Goal: Task Accomplishment & Management: Manage account settings

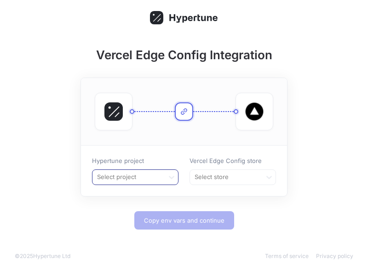
click at [152, 180] on div at bounding box center [128, 177] width 64 height 11
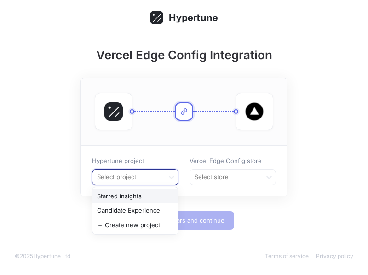
click at [156, 195] on div "Starred insights" at bounding box center [135, 196] width 86 height 15
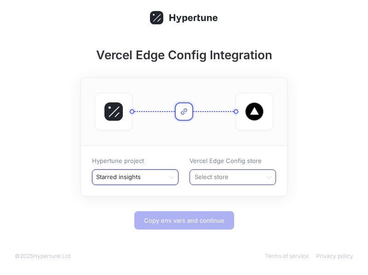
click at [223, 174] on div at bounding box center [226, 177] width 64 height 11
click at [144, 178] on div at bounding box center [128, 177] width 64 height 11
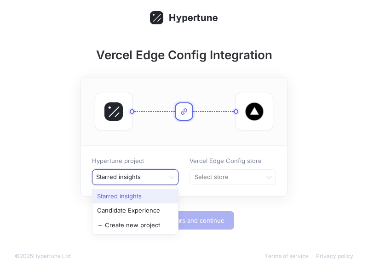
click at [144, 178] on div at bounding box center [128, 177] width 64 height 11
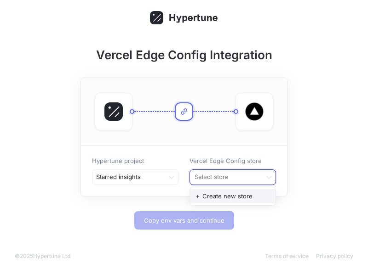
click at [224, 173] on div at bounding box center [226, 177] width 64 height 11
click at [228, 198] on div "＋ Create new store" at bounding box center [233, 196] width 86 height 15
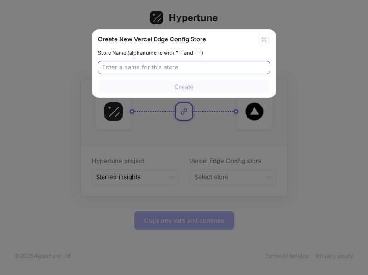
click at [226, 68] on input "text" at bounding box center [184, 67] width 164 height 9
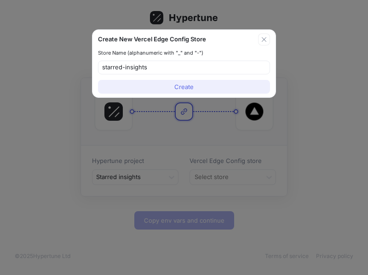
type input "starred-insights"
click at [185, 89] on span "Create" at bounding box center [183, 87] width 19 height 6
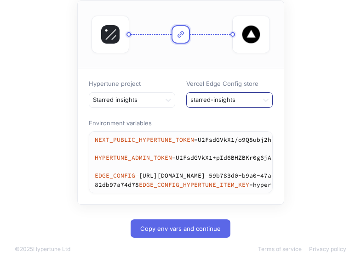
scroll to position [111, 0]
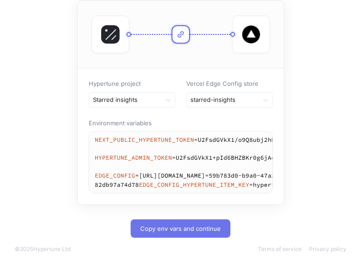
click at [187, 229] on span "Copy env vars and continue" at bounding box center [180, 229] width 80 height 6
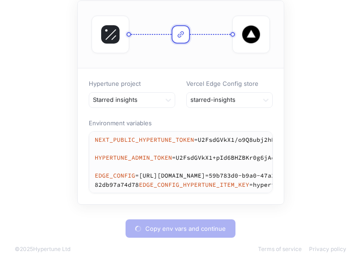
type textarea "NEXT_PUBLIC_HYPERTUNE_TOKEN=U2FsdGVkX1/o9Q8ubj2hROGhaA3QPLo8a09lzvEUkeY= HYPERT…"
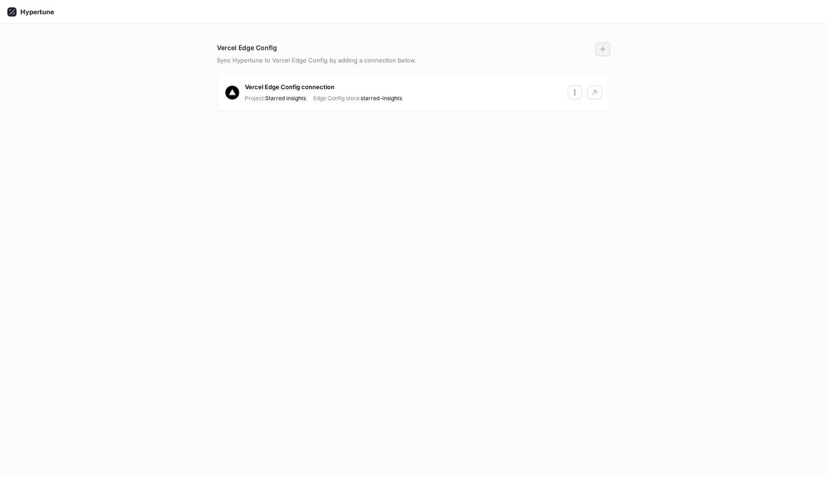
click at [601, 50] on icon "button" at bounding box center [602, 49] width 7 height 7
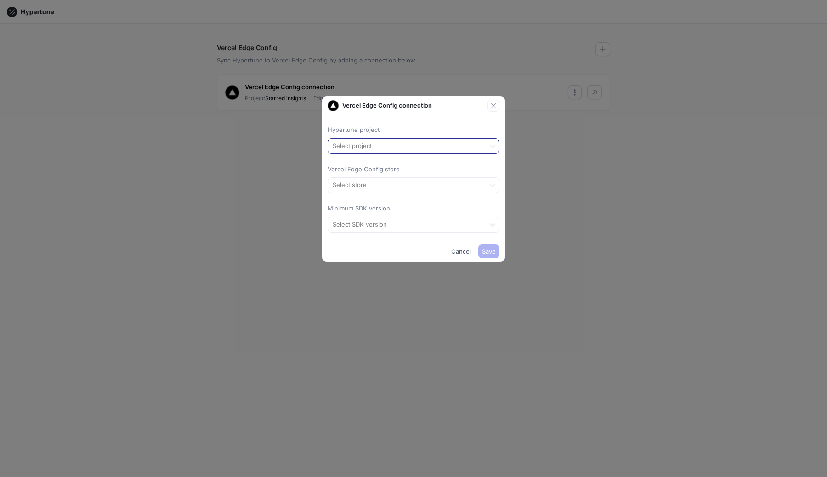
click at [382, 150] on div at bounding box center [407, 146] width 150 height 11
click at [392, 181] on div "Candidate Experience" at bounding box center [413, 179] width 171 height 15
click at [393, 184] on div at bounding box center [407, 185] width 150 height 11
click at [381, 222] on div "＋ Create new store" at bounding box center [413, 219] width 171 height 15
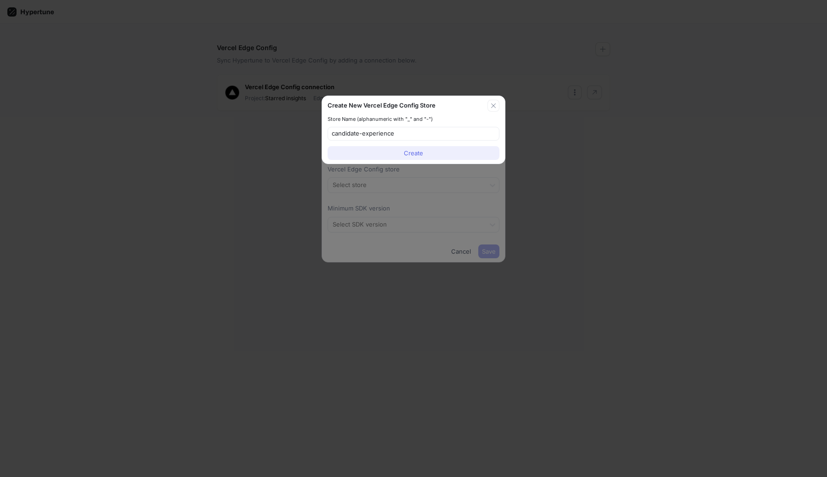
type input "candidate-experience"
click at [427, 150] on button "Create" at bounding box center [414, 153] width 172 height 14
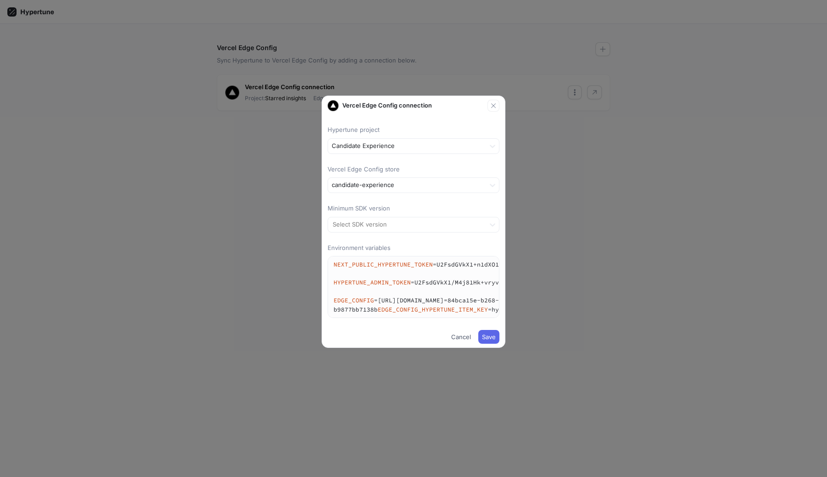
click at [451, 236] on div "Hypertune project Candidate Experience Vercel Edge Config store candidate-exper…" at bounding box center [414, 218] width 172 height 207
click at [455, 221] on div at bounding box center [407, 224] width 150 height 11
click at [433, 279] on div "2.7.0" at bounding box center [413, 273] width 171 height 15
click at [486, 340] on span "Save" at bounding box center [489, 337] width 14 height 6
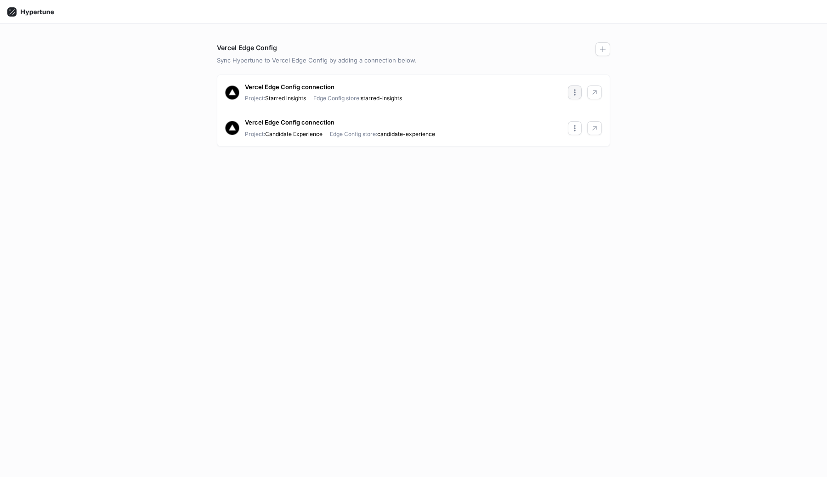
click at [573, 94] on icon "button" at bounding box center [574, 92] width 7 height 7
click at [579, 115] on div "Edit" at bounding box center [601, 111] width 62 height 16
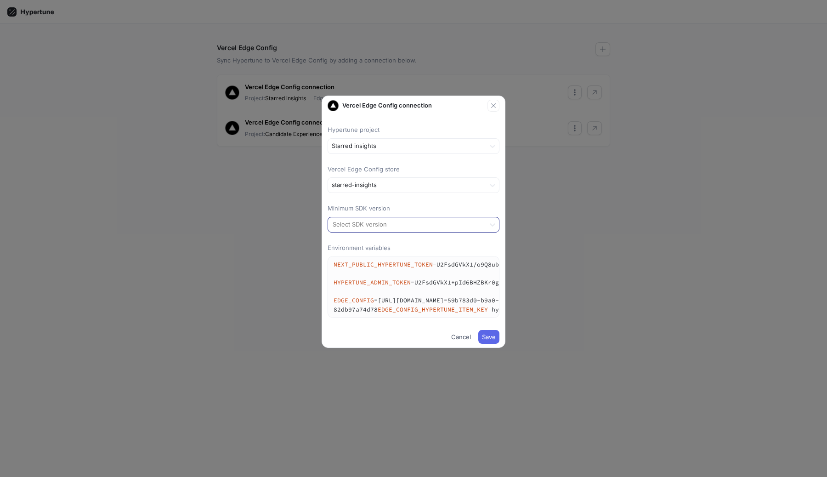
click at [432, 220] on div at bounding box center [407, 224] width 150 height 11
click at [420, 272] on div "2.7.0" at bounding box center [413, 273] width 171 height 15
click at [488, 340] on span "Save" at bounding box center [489, 337] width 14 height 6
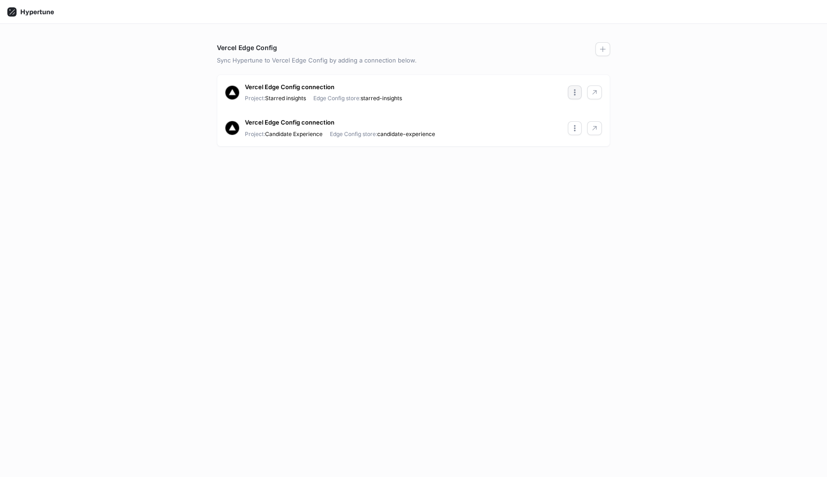
click at [574, 93] on icon "button" at bounding box center [574, 92] width 7 height 7
click at [594, 125] on p "Copy env vars" at bounding box center [604, 126] width 41 height 9
click at [576, 94] on icon "button" at bounding box center [574, 92] width 7 height 7
click at [574, 224] on div "Vercel Edge Config Sync Hypertune to Vercel Edge Config by adding a connection …" at bounding box center [413, 259] width 401 height 435
click at [317, 102] on p "Edge Config store: starred-insights" at bounding box center [358, 98] width 89 height 8
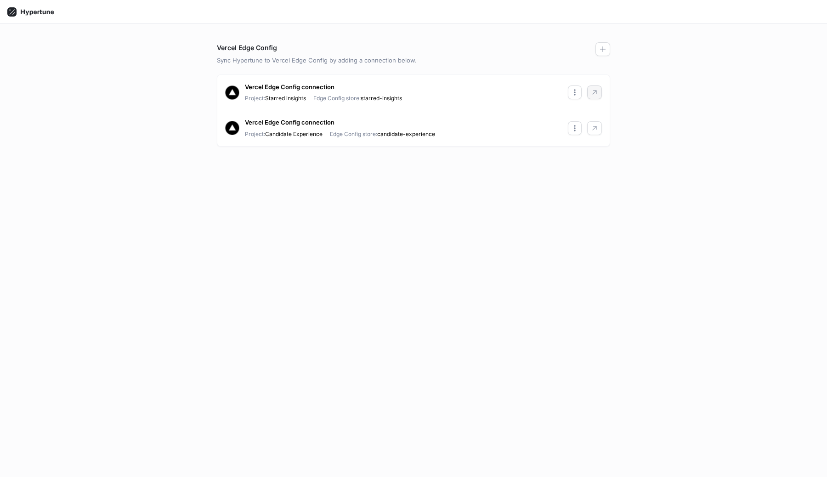
click at [593, 92] on icon "button" at bounding box center [594, 92] width 7 height 7
click at [570, 91] on button "button" at bounding box center [575, 93] width 14 height 14
click at [587, 111] on p "Edit" at bounding box center [589, 111] width 11 height 9
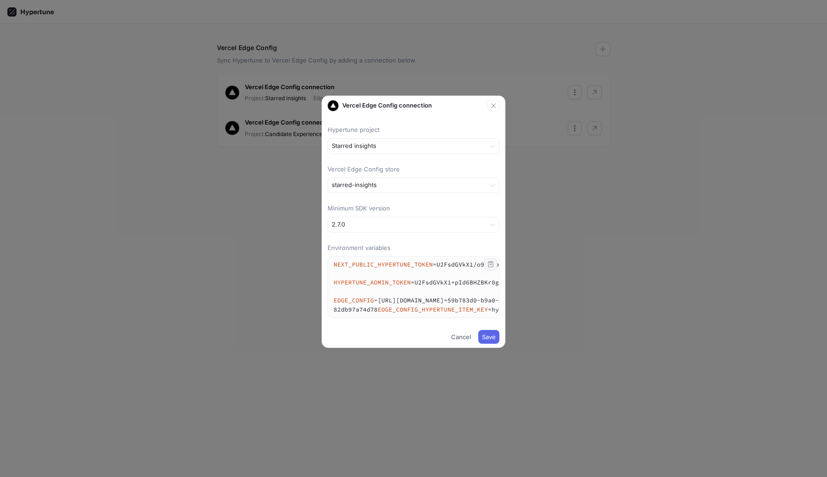
click at [495, 264] on button "button" at bounding box center [491, 264] width 13 height 12
drag, startPoint x: 378, startPoint y: 300, endPoint x: 531, endPoint y: 301, distance: 153.1
click at [531, 301] on div "Vercel Edge Config connection Hypertune project Starred insights Vercel Edge Co…" at bounding box center [413, 238] width 827 height 477
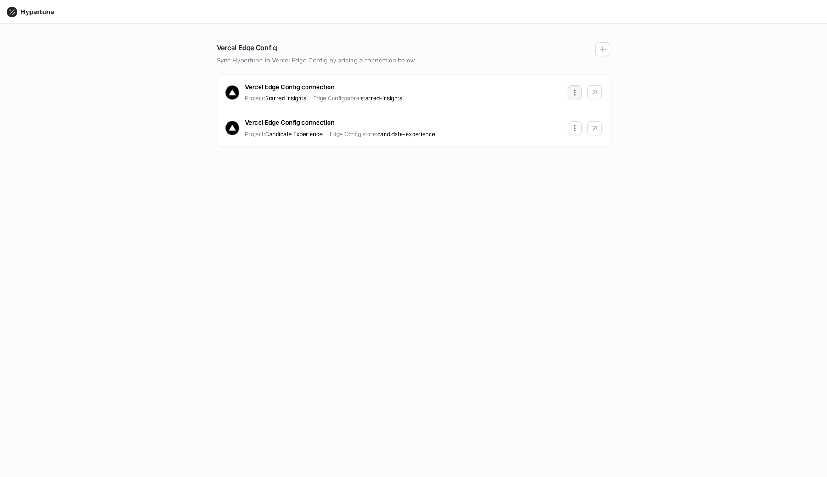
click at [577, 86] on button "button" at bounding box center [575, 93] width 14 height 14
click at [582, 115] on div "Edit" at bounding box center [601, 111] width 62 height 16
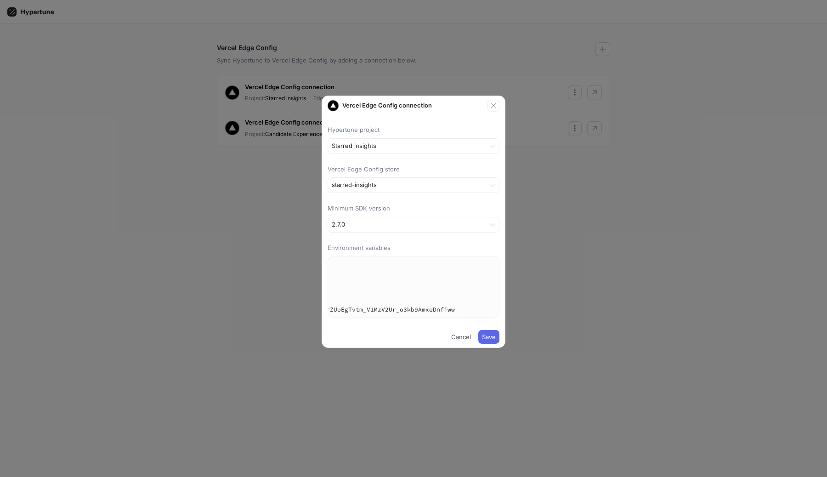
drag, startPoint x: 376, startPoint y: 299, endPoint x: 473, endPoint y: 300, distance: 96.5
click at [473, 300] on textarea "NEXT_PUBLIC_HYPERTUNE_TOKEN=U2FsdGVkX1/o9Q8ubj2hROGhaA3QPLo8a09lzvEUkeY= HYPERT…" at bounding box center [266, 287] width 465 height 61
drag, startPoint x: 445, startPoint y: 318, endPoint x: 485, endPoint y: 310, distance: 40.7
click at [485, 310] on textarea "NEXT_PUBLIC_HYPERTUNE_TOKEN=U2FsdGVkX1/o9Q8ubj2hROGhaA3QPLo8a09lzvEUkeY= HYPERT…" at bounding box center [266, 287] width 465 height 61
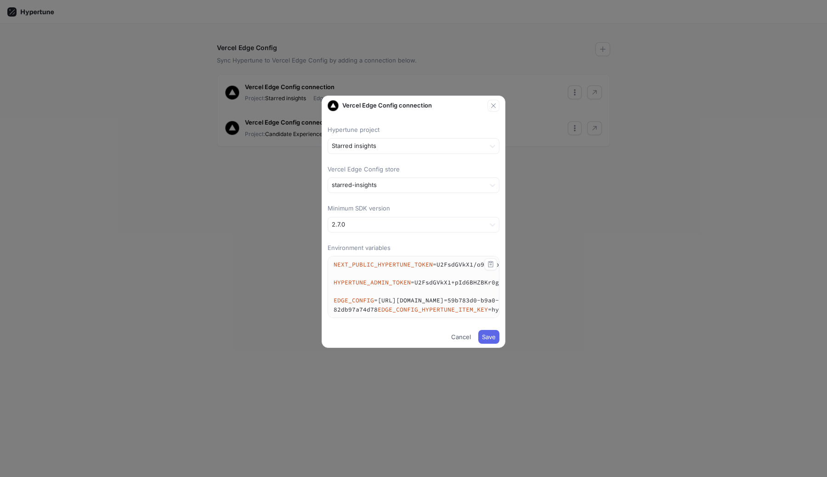
drag, startPoint x: 496, startPoint y: 318, endPoint x: 445, endPoint y: 319, distance: 50.6
click at [445, 318] on textarea "NEXT_PUBLIC_HYPERTUNE_TOKEN=U2FsdGVkX1/o9Q8ubj2hROGhaA3QPLo8a09lzvEUkeY= HYPERT…" at bounding box center [560, 287] width 465 height 61
click at [400, 318] on textarea "NEXT_PUBLIC_HYPERTUNE_TOKEN=U2FsdGVkX1/o9Q8ubj2hROGhaA3QPLo8a09lzvEUkeY= HYPERT…" at bounding box center [560, 287] width 465 height 61
click at [365, 318] on textarea "NEXT_PUBLIC_HYPERTUNE_TOKEN=U2FsdGVkX1/o9Q8ubj2hROGhaA3QPLo8a09lzvEUkeY= HYPERT…" at bounding box center [560, 287] width 465 height 61
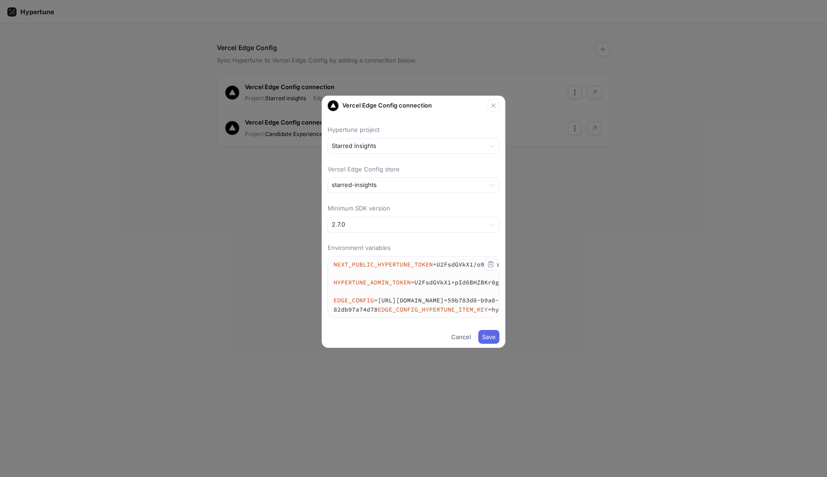
click at [365, 318] on textarea "NEXT_PUBLIC_HYPERTUNE_TOKEN=U2FsdGVkX1/o9Q8ubj2hROGhaA3QPLo8a09lzvEUkeY= HYPERT…" at bounding box center [560, 287] width 465 height 61
click at [493, 104] on icon "button" at bounding box center [493, 105] width 7 height 7
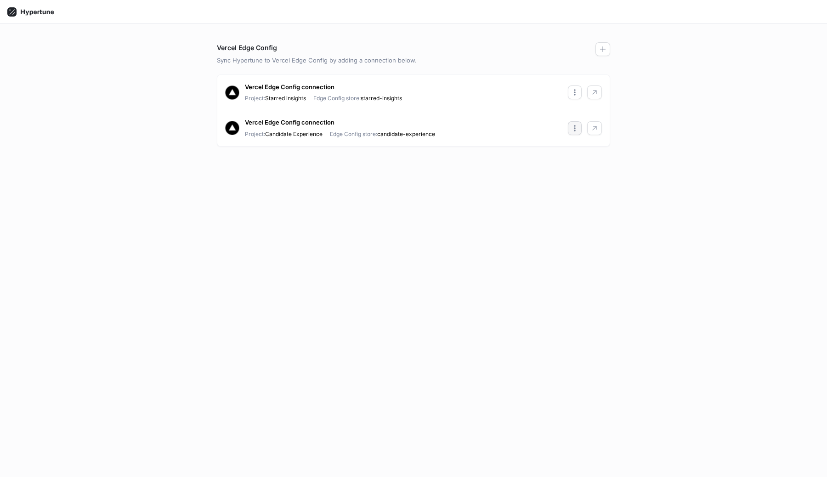
click at [577, 129] on icon "button" at bounding box center [574, 128] width 7 height 7
click at [584, 148] on p "Edit" at bounding box center [589, 147] width 11 height 9
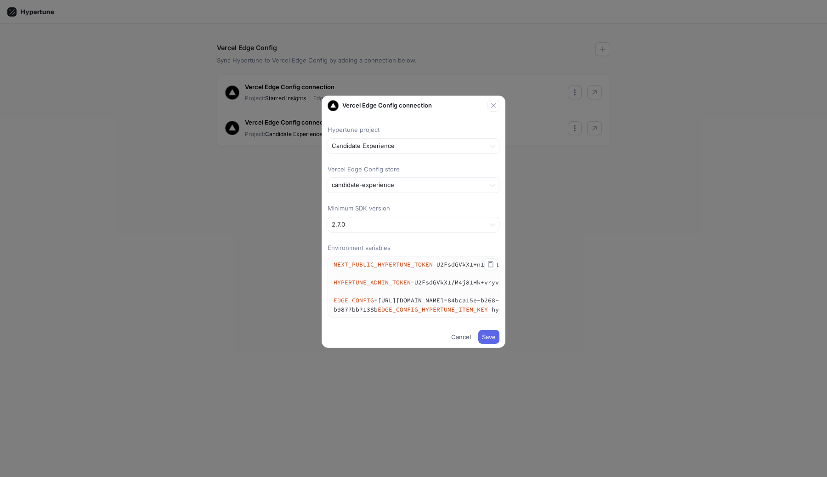
click at [391, 265] on textarea "NEXT_PUBLIC_HYPERTUNE_TOKEN=U2FsdGVkX1+n1dXO1mmKqhde2OCjqEqU+YY6O5G5Djk= HYPERT…" at bounding box center [560, 287] width 465 height 61
click at [370, 261] on textarea "NEXT_PUBLIC_HYPERTUNE_TOKEN=U2FsdGVkX1+n1dXO1mmKqhde2OCjqEqU+YY6O5G5Djk= HYPERT…" at bounding box center [560, 287] width 465 height 61
click at [430, 264] on textarea "NEXT_PUBLIC_HYPERTUNE_TOKEN=U2FsdGVkX1+n1dXO1mmKqhde2OCjqEqU+YY6O5G5Djk= HYPERT…" at bounding box center [560, 287] width 465 height 61
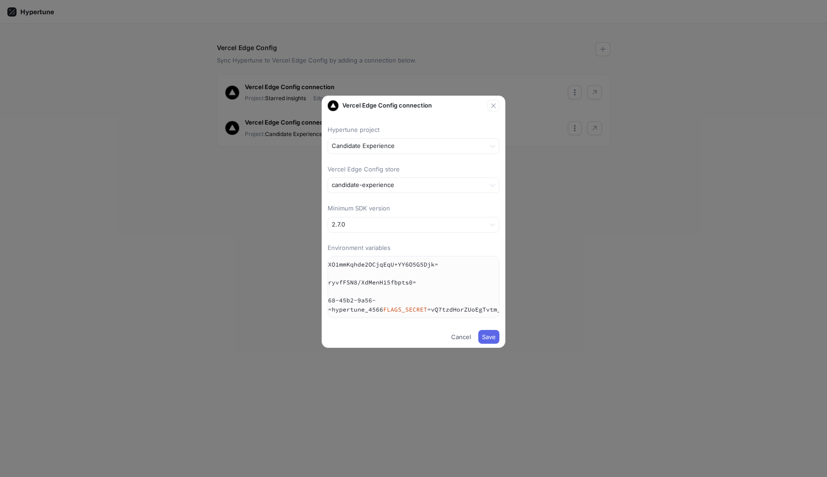
scroll to position [0, 294]
drag, startPoint x: 435, startPoint y: 264, endPoint x: 483, endPoint y: 264, distance: 47.3
click at [483, 264] on textarea "NEXT_PUBLIC_HYPERTUNE_TOKEN=U2FsdGVkX1+n1dXO1mmKqhde2OCjqEqU+YY6O5G5Djk= HYPERT…" at bounding box center [266, 287] width 465 height 61
click at [354, 304] on textarea "NEXT_PUBLIC_HYPERTUNE_TOKEN=U2FsdGVkX1+n1dXO1mmKqhde2OCjqEqU+YY6O5G5Djk= HYPERT…" at bounding box center [560, 287] width 465 height 61
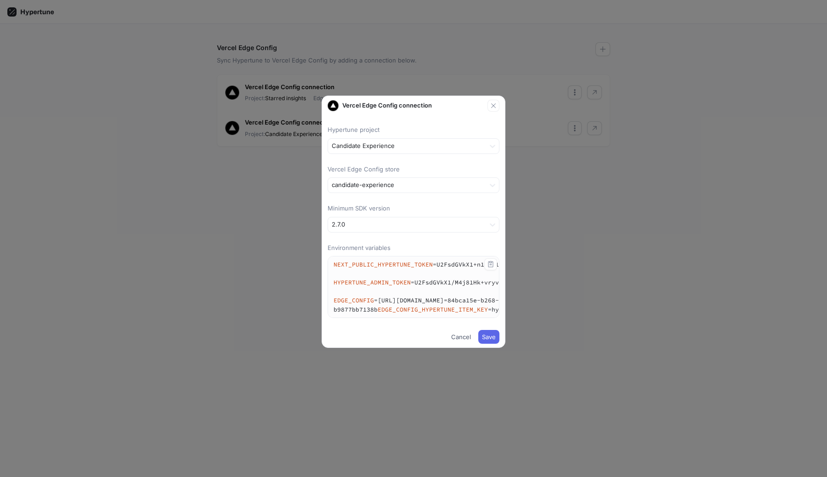
click at [354, 304] on textarea "NEXT_PUBLIC_HYPERTUNE_TOKEN=U2FsdGVkX1+n1dXO1mmKqhde2OCjqEqU+YY6O5G5Djk= HYPERT…" at bounding box center [560, 287] width 465 height 61
drag, startPoint x: 376, startPoint y: 299, endPoint x: 500, endPoint y: 303, distance: 123.3
click at [500, 303] on div "Hypertune project Candidate Experience Vercel Edge Config store candidate-exper…" at bounding box center [413, 219] width 183 height 215
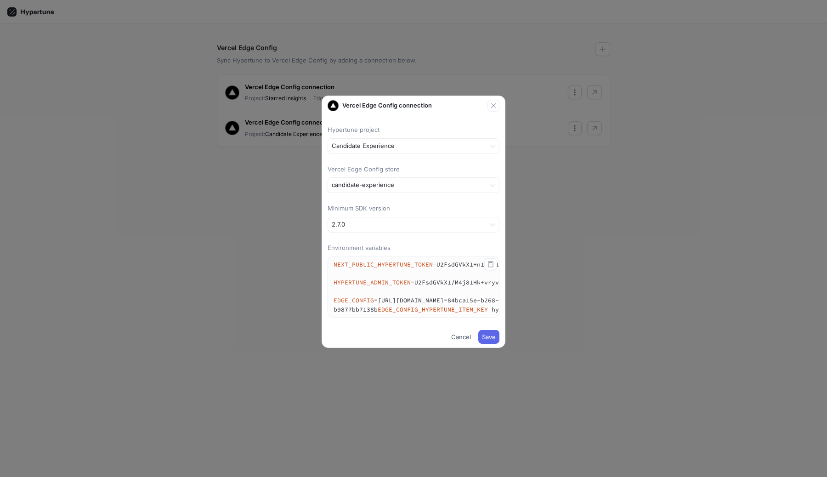
click at [356, 314] on textarea "NEXT_PUBLIC_HYPERTUNE_TOKEN=U2FsdGVkX1+n1dXO1mmKqhde2OCjqEqU+YY6O5G5Djk= HYPERT…" at bounding box center [560, 287] width 465 height 61
click at [363, 318] on textarea "NEXT_PUBLIC_HYPERTUNE_TOKEN=U2FsdGVkX1+n1dXO1mmKqhde2OCjqEqU+YY6O5G5Djk= HYPERT…" at bounding box center [560, 287] width 465 height 61
click at [453, 316] on textarea "NEXT_PUBLIC_HYPERTUNE_TOKEN=U2FsdGVkX1+n1dXO1mmKqhde2OCjqEqU+YY6O5G5Djk= HYPERT…" at bounding box center [560, 287] width 465 height 61
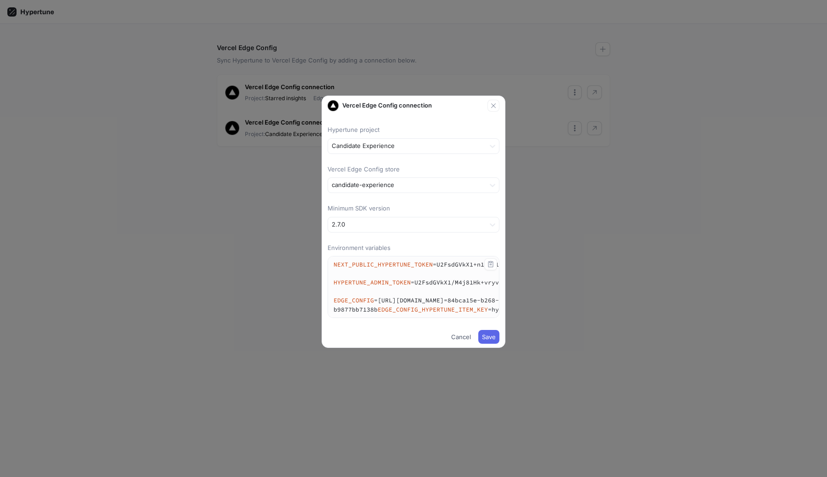
click at [453, 316] on textarea "NEXT_PUBLIC_HYPERTUNE_TOKEN=U2FsdGVkX1+n1dXO1mmKqhde2OCjqEqU+YY6O5G5Djk= HYPERT…" at bounding box center [560, 287] width 465 height 61
click at [371, 318] on textarea "NEXT_PUBLIC_HYPERTUNE_TOKEN=U2FsdGVkX1+n1dXO1mmKqhde2OCjqEqU+YY6O5G5Djk= HYPERT…" at bounding box center [560, 287] width 465 height 61
click at [426, 318] on textarea "NEXT_PUBLIC_HYPERTUNE_TOKEN=U2FsdGVkX1+n1dXO1mmKqhde2OCjqEqU+YY6O5G5Djk= HYPERT…" at bounding box center [560, 287] width 465 height 61
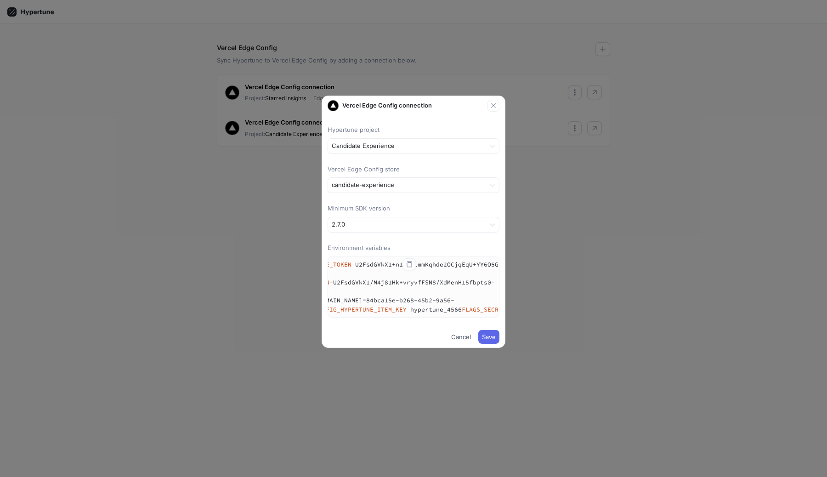
scroll to position [0, 86]
click at [496, 103] on icon "button" at bounding box center [493, 105] width 7 height 7
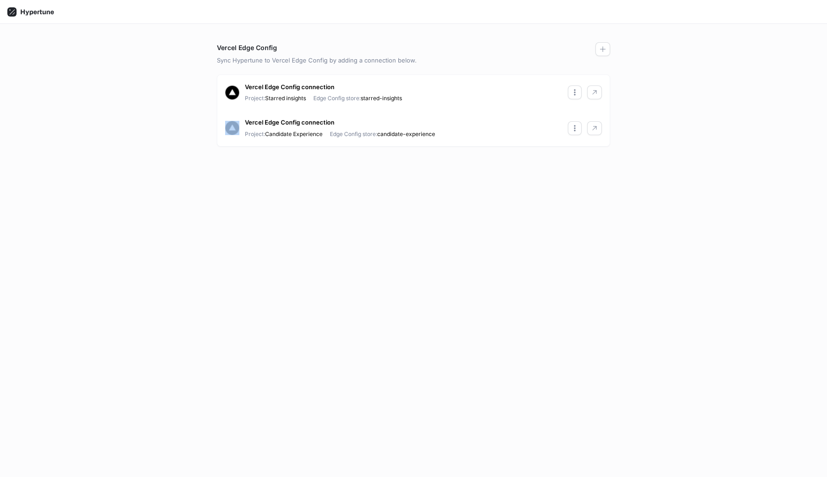
click at [496, 103] on div "Vercel Edge Config connection Project: Starred insights Edge Config store: star…" at bounding box center [413, 93] width 393 height 36
